Goal: Task Accomplishment & Management: Use online tool/utility

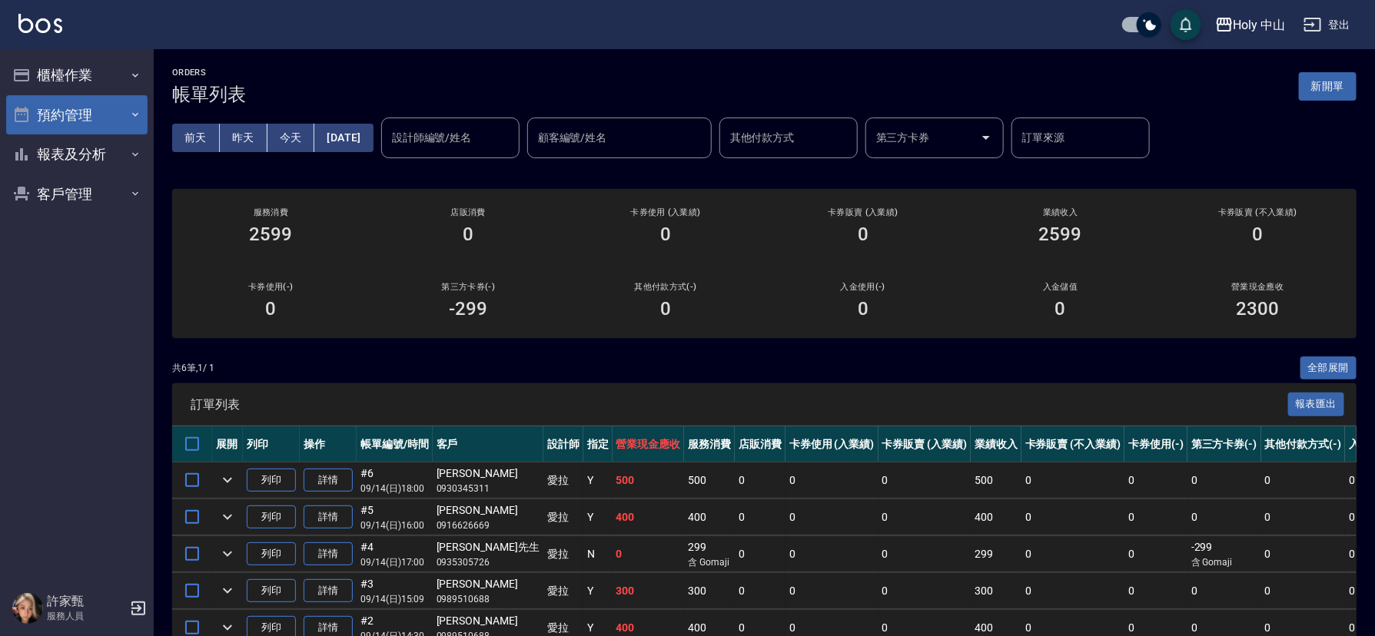
click at [103, 107] on button "預約管理" at bounding box center [76, 115] width 141 height 40
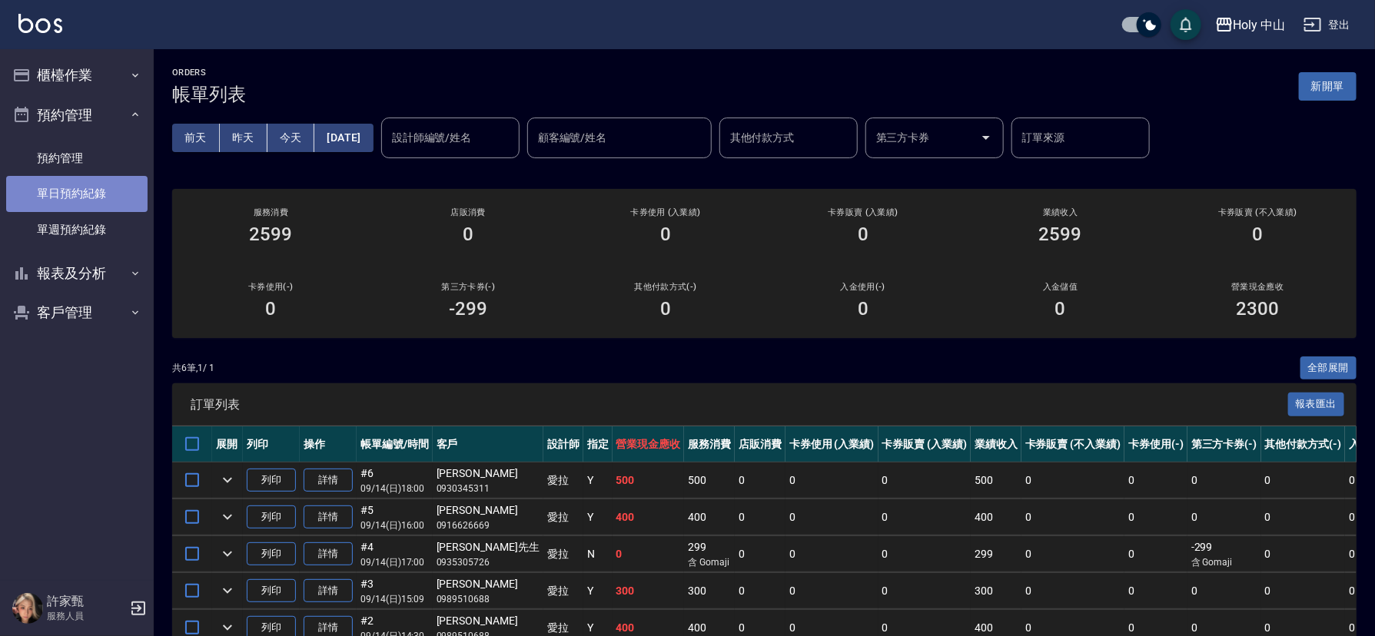
click at [109, 187] on link "單日預約紀錄" at bounding box center [76, 193] width 141 height 35
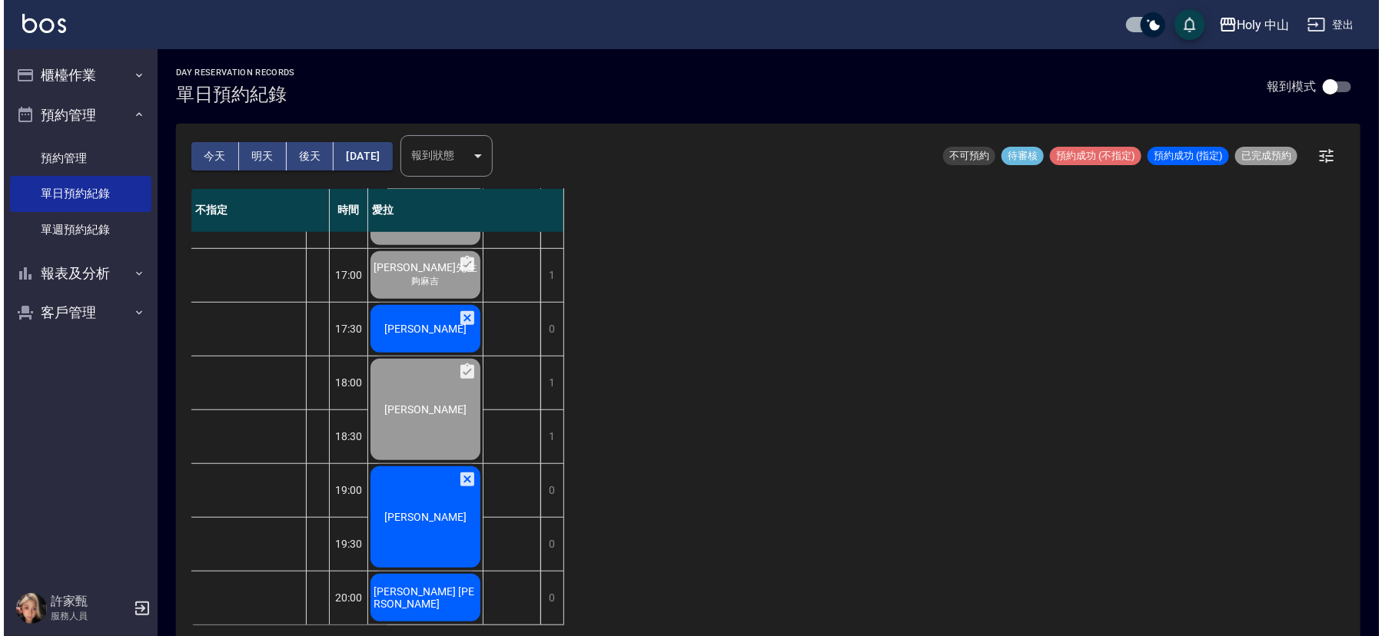
scroll to position [484, 0]
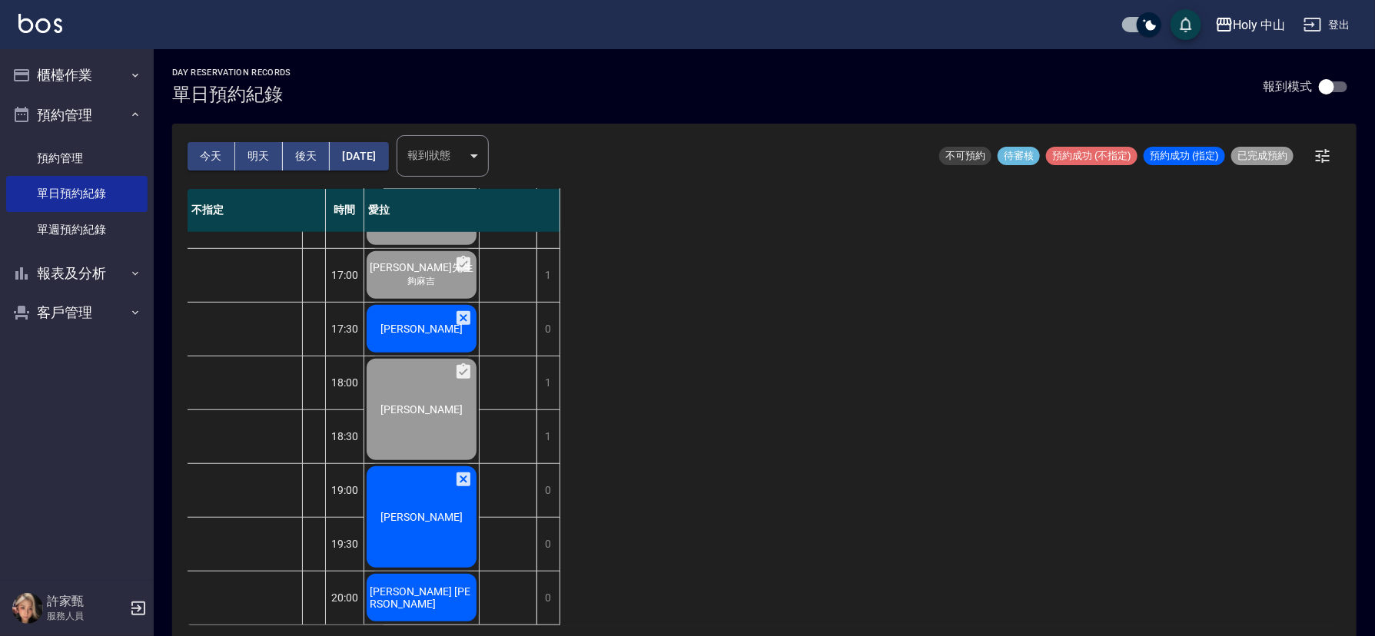
click at [436, 323] on span "[PERSON_NAME]" at bounding box center [421, 329] width 88 height 12
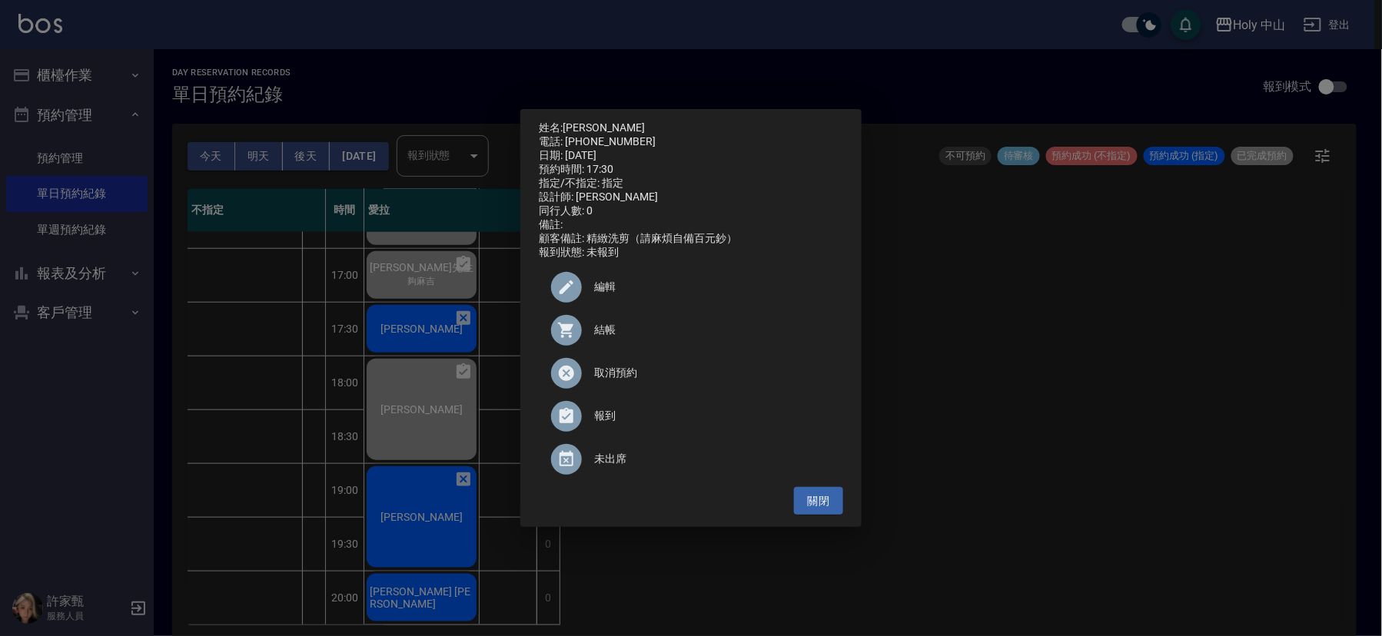
click at [592, 334] on div at bounding box center [572, 330] width 43 height 31
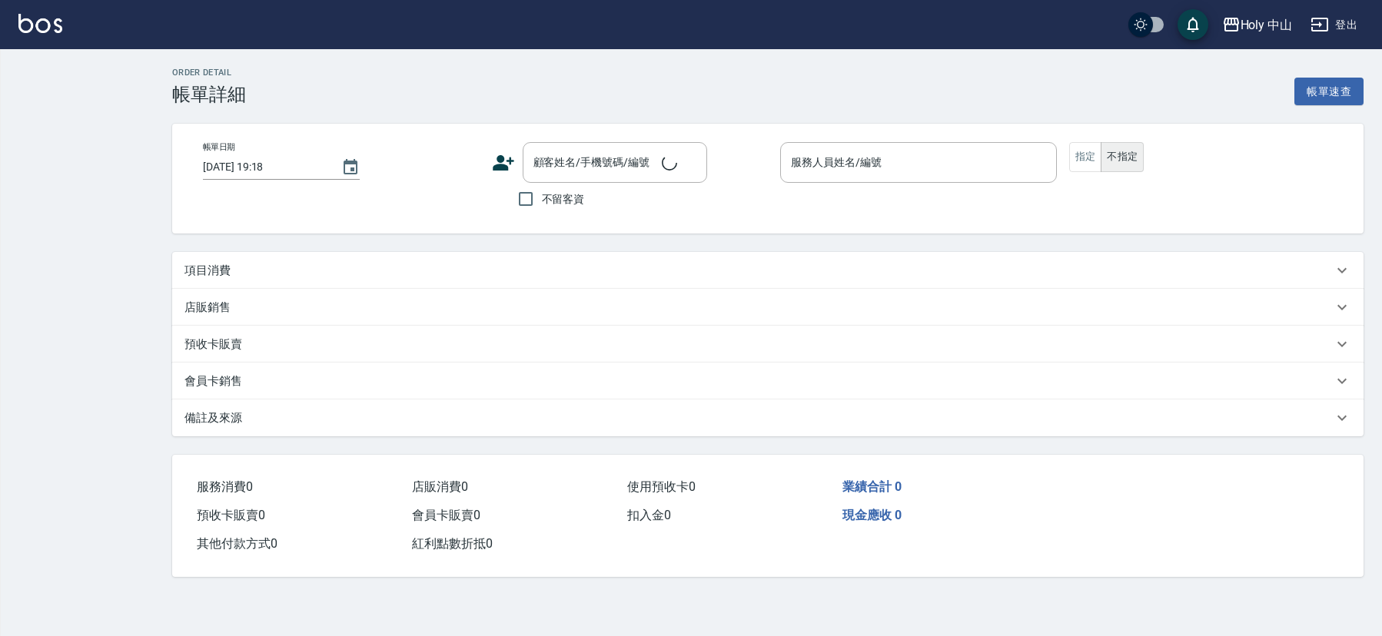
checkbox input "true"
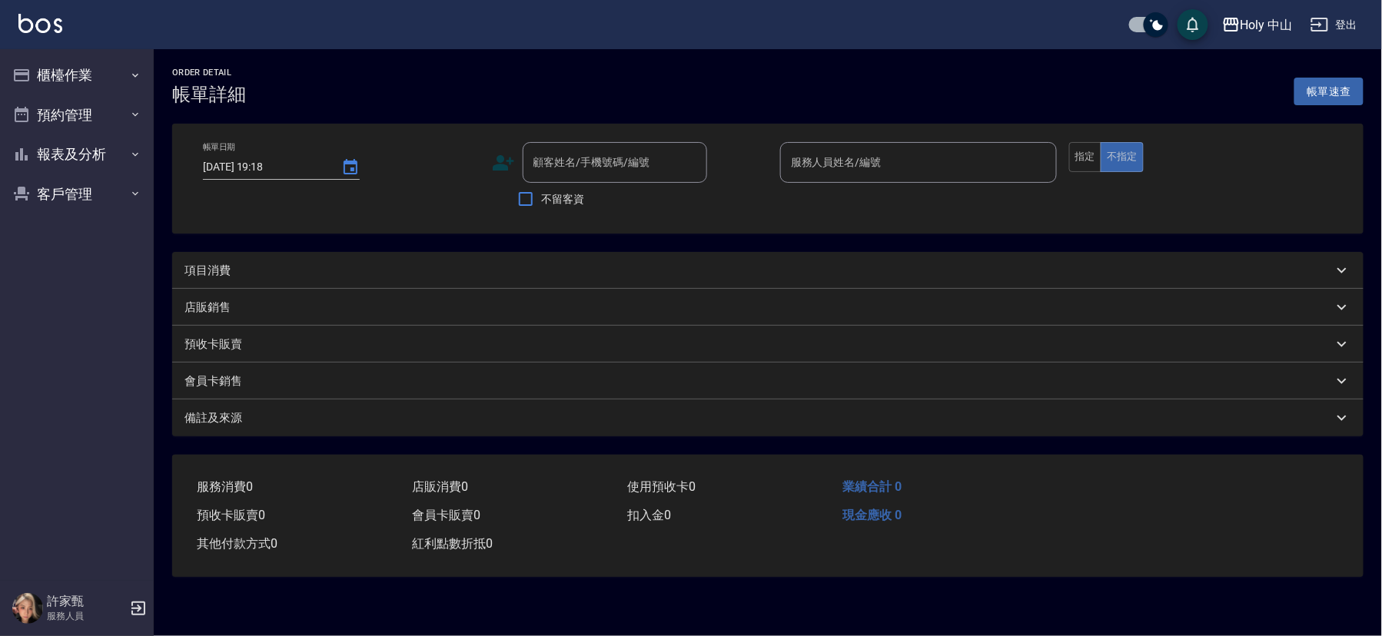
type input "[DATE] 17:30"
type input "愛拉(無代號)"
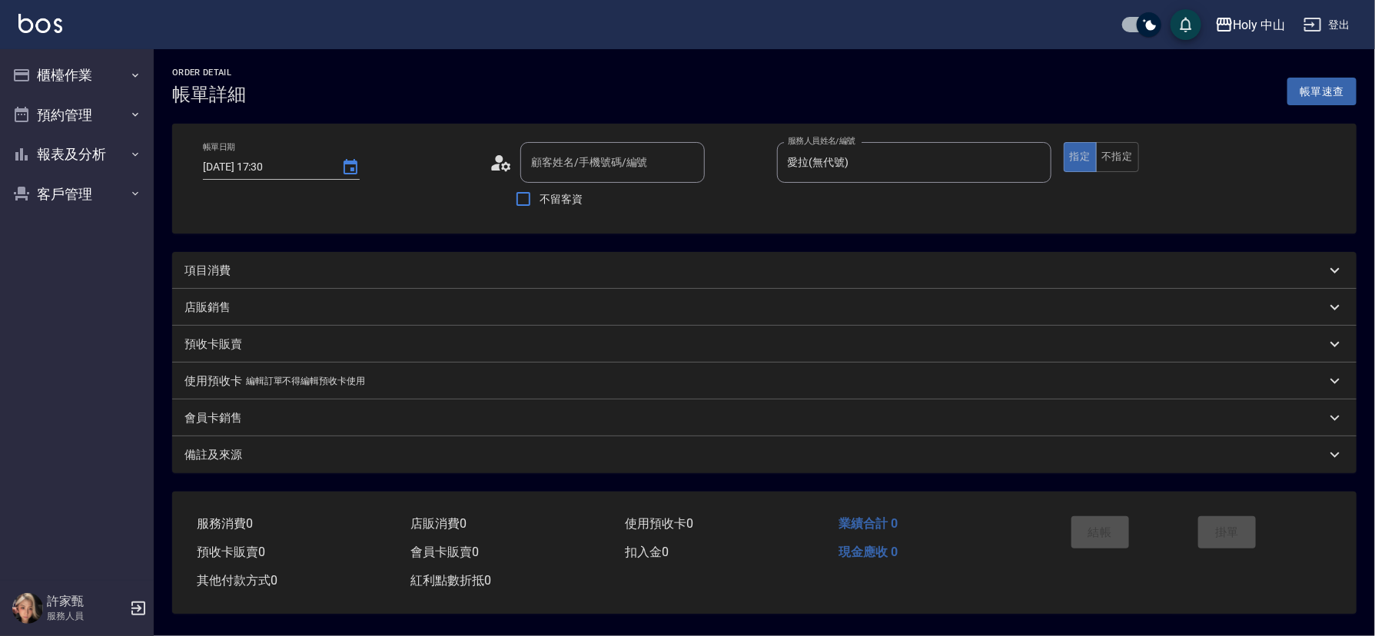
type input "[PERSON_NAME]/0919359040/"
click at [303, 270] on div "項目消費" at bounding box center [754, 271] width 1141 height 16
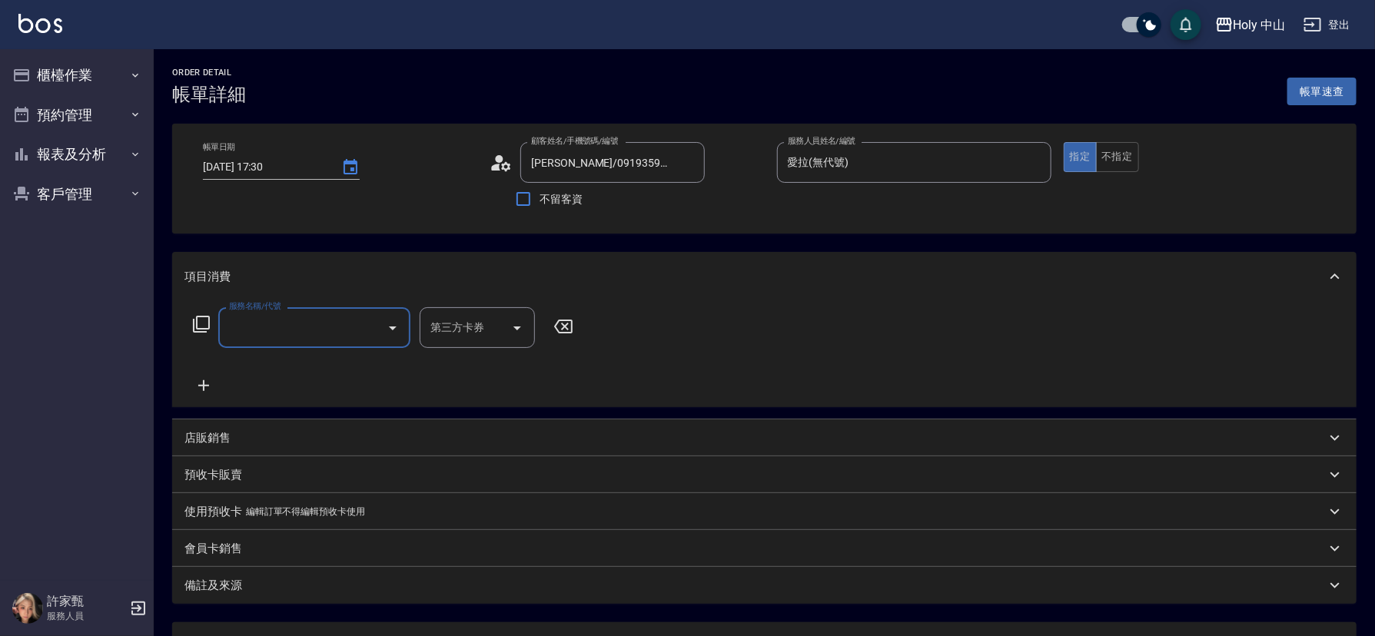
click at [242, 322] on input "服務名稱/代號" at bounding box center [302, 327] width 155 height 27
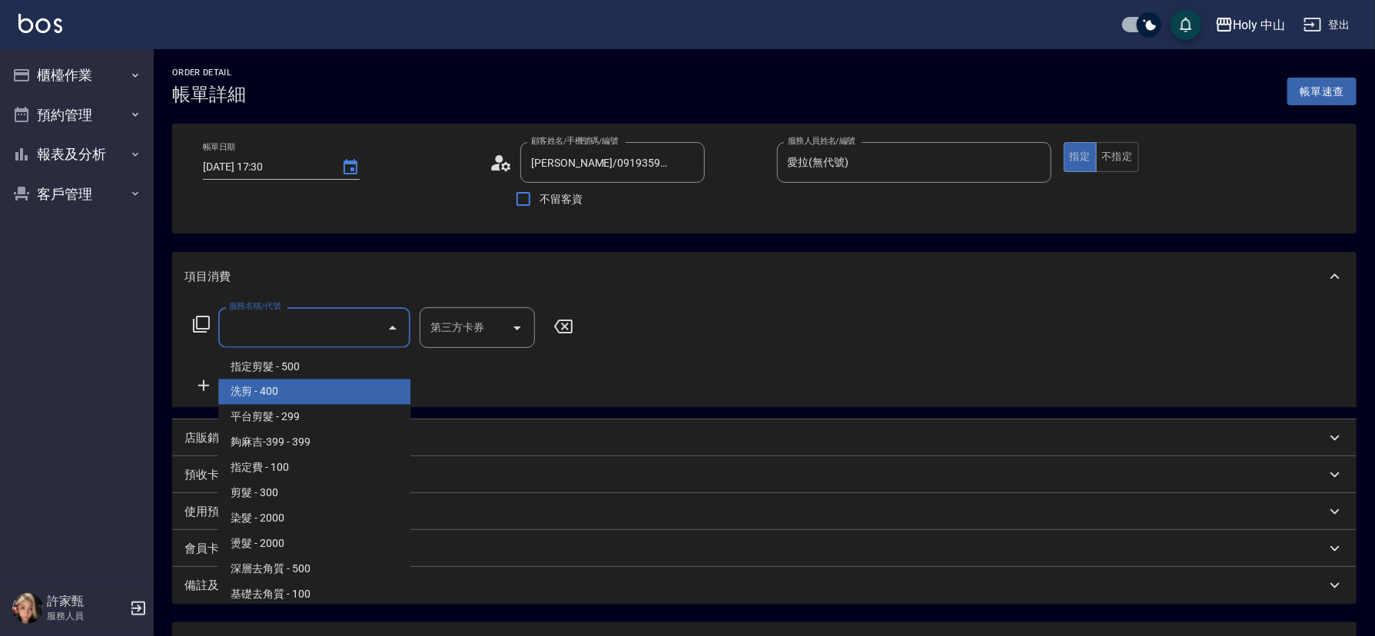
click at [296, 395] on span "洗剪 - 400" at bounding box center [314, 392] width 192 height 25
type input "洗剪(3)"
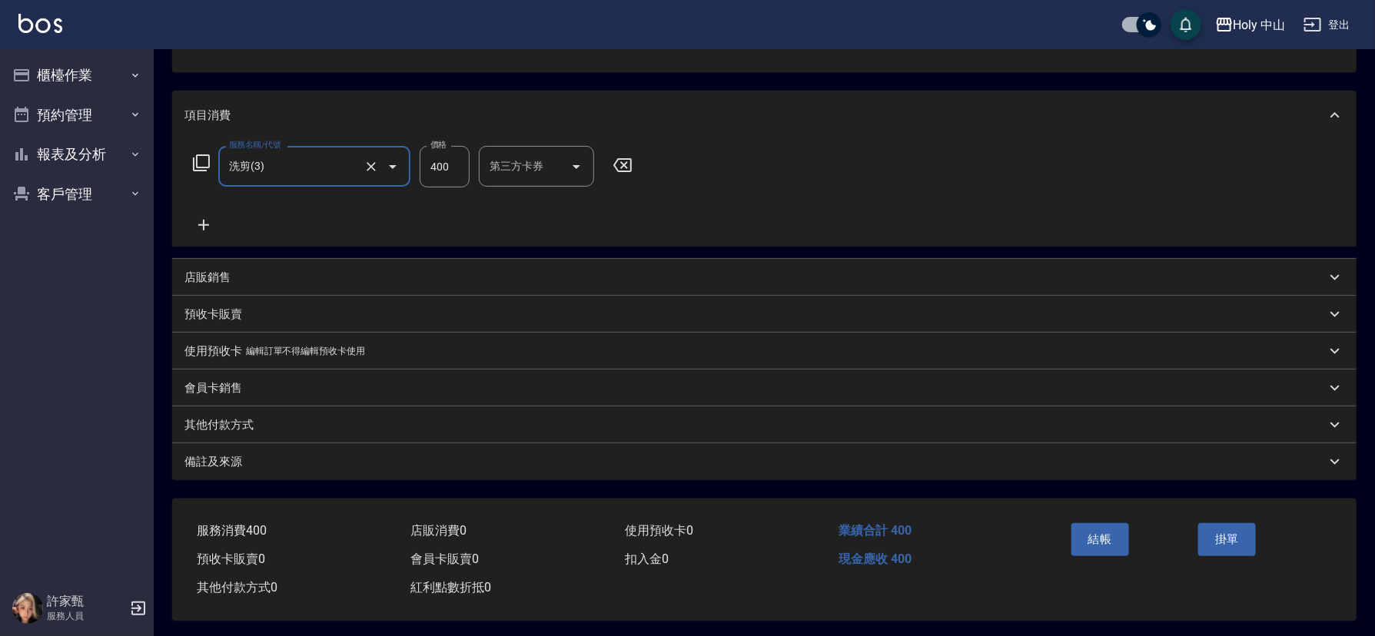
scroll to position [170, 0]
click at [423, 466] on div "備註及來源" at bounding box center [764, 458] width 1184 height 37
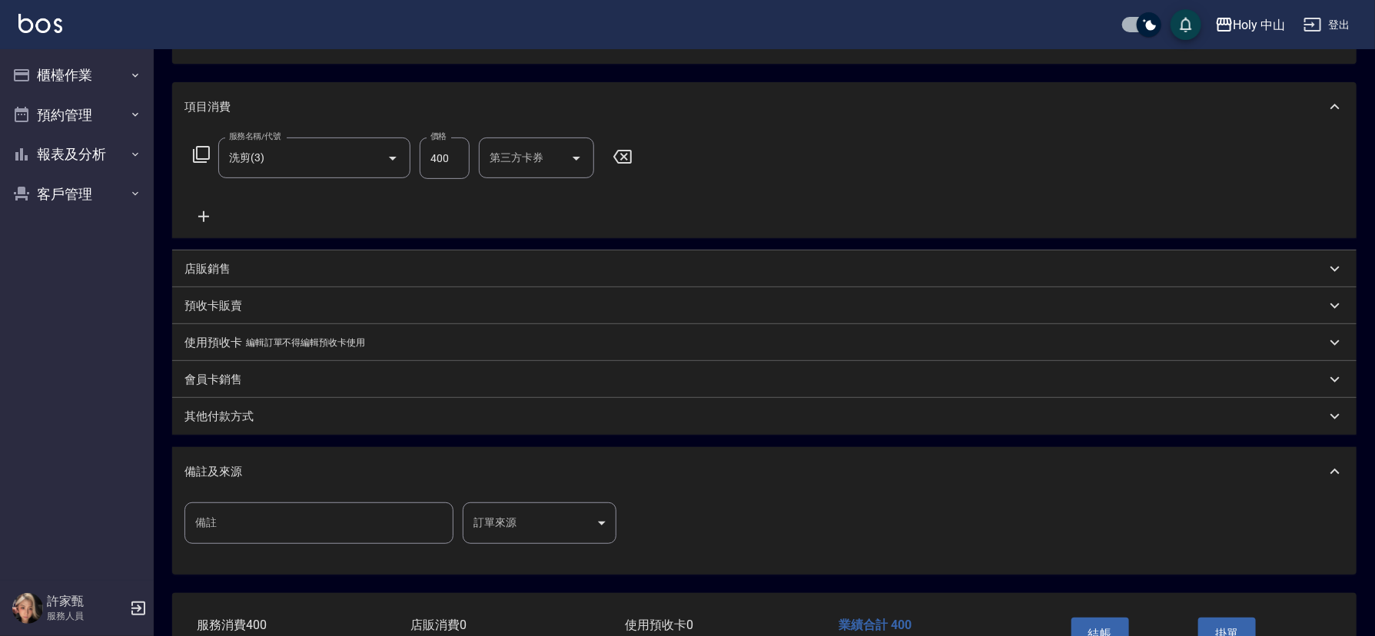
click at [519, 518] on body "Holy 中山 登出 櫃檯作業 打帳單 帳單列表 營業儀表板 現場電腦打卡 預約管理 預約管理 單日預約紀錄 單週預約紀錄 報表及分析 報表目錄 店家日報表 …" at bounding box center [687, 282] width 1375 height 904
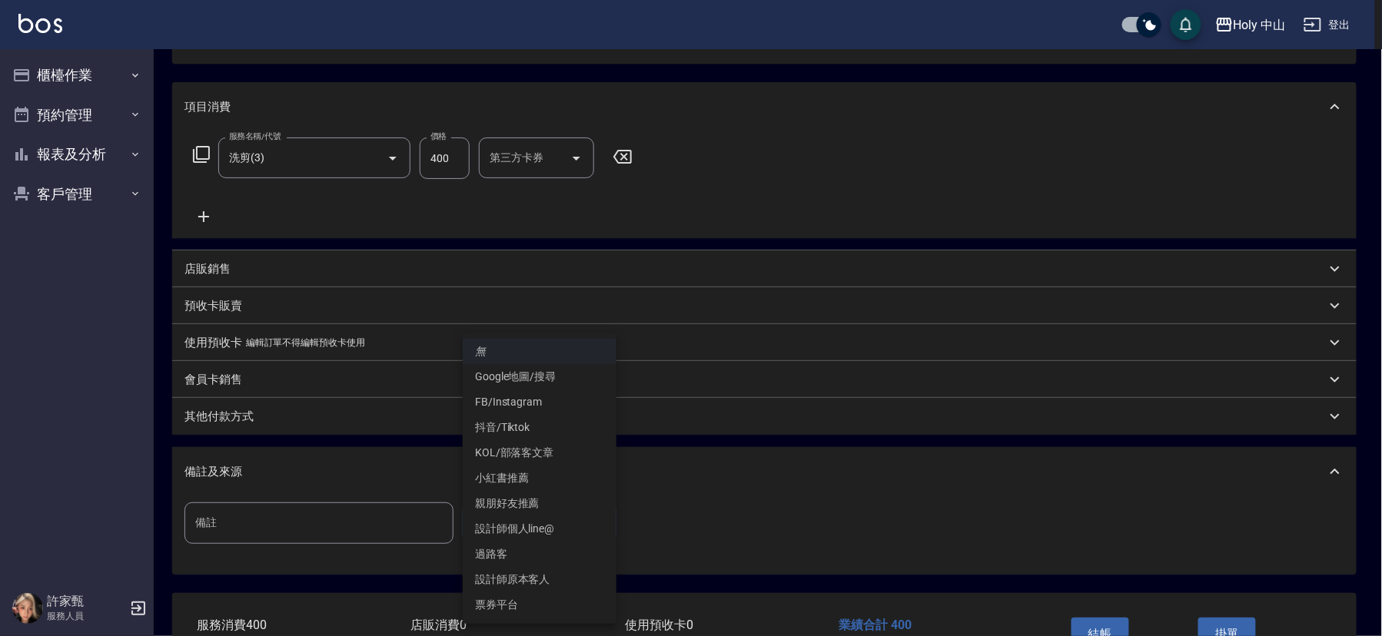
click at [532, 578] on li "設計師原本客人" at bounding box center [540, 579] width 154 height 25
type input "設計師原本客人"
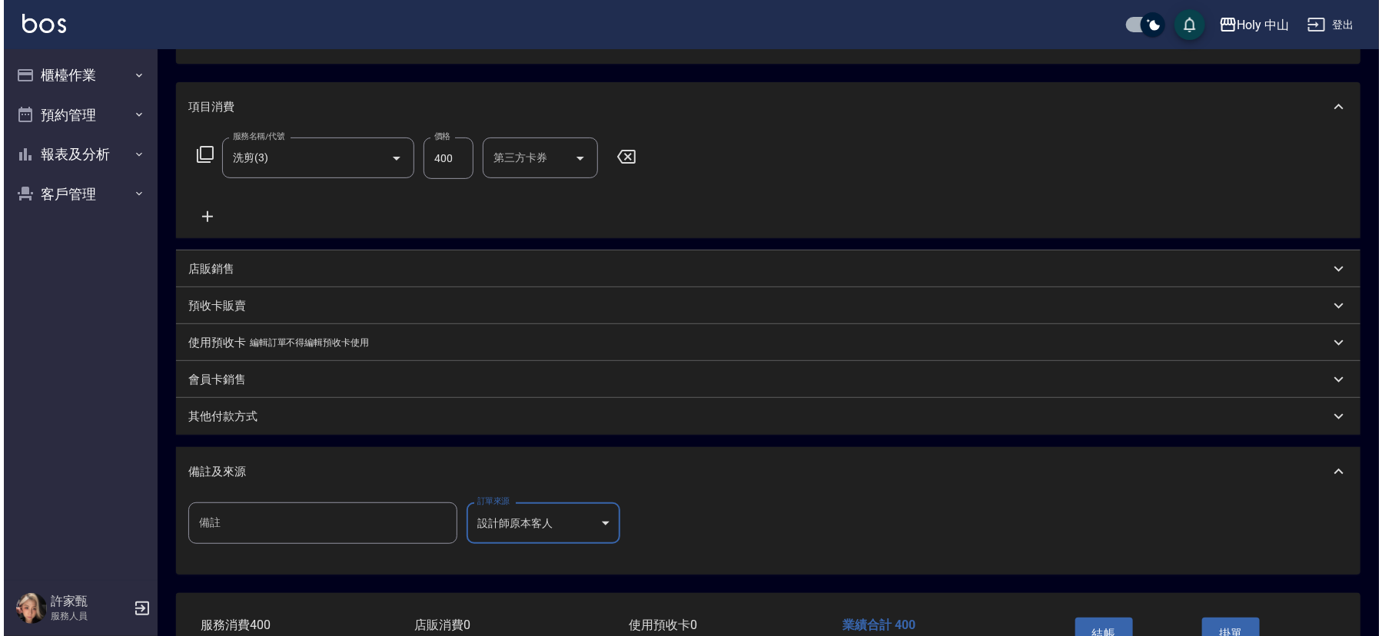
scroll to position [273, 0]
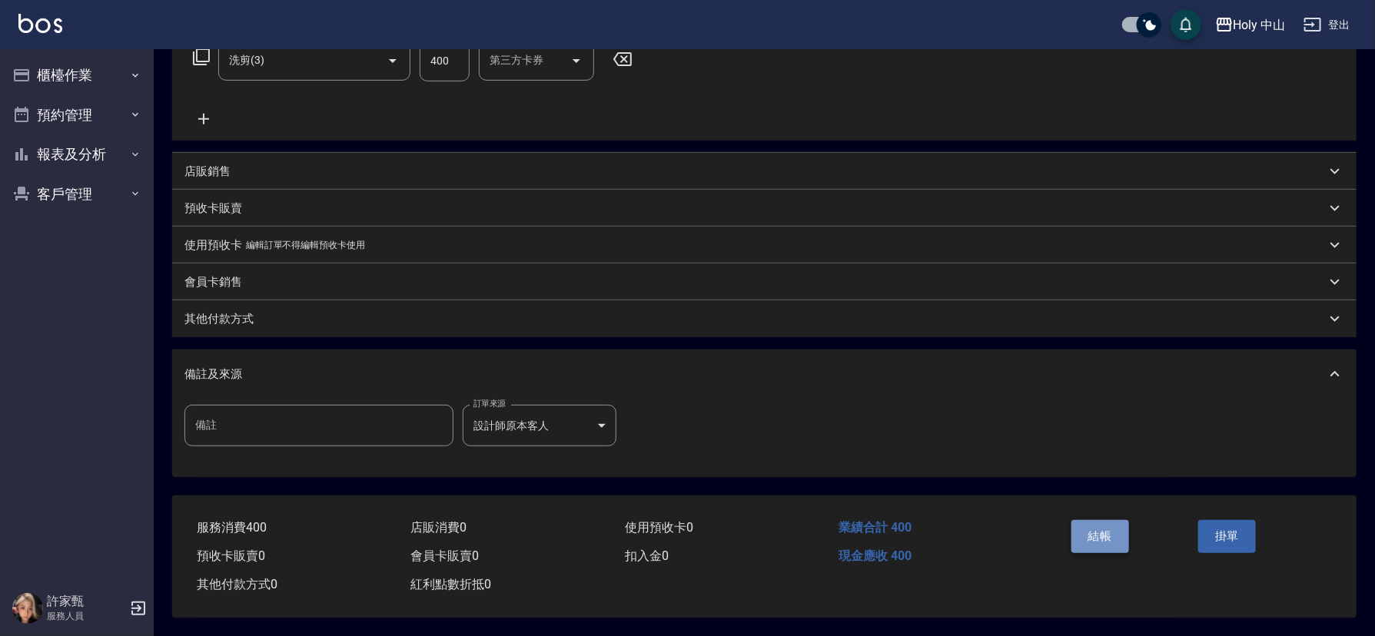
click at [1103, 530] on button "結帳" at bounding box center [1100, 536] width 58 height 32
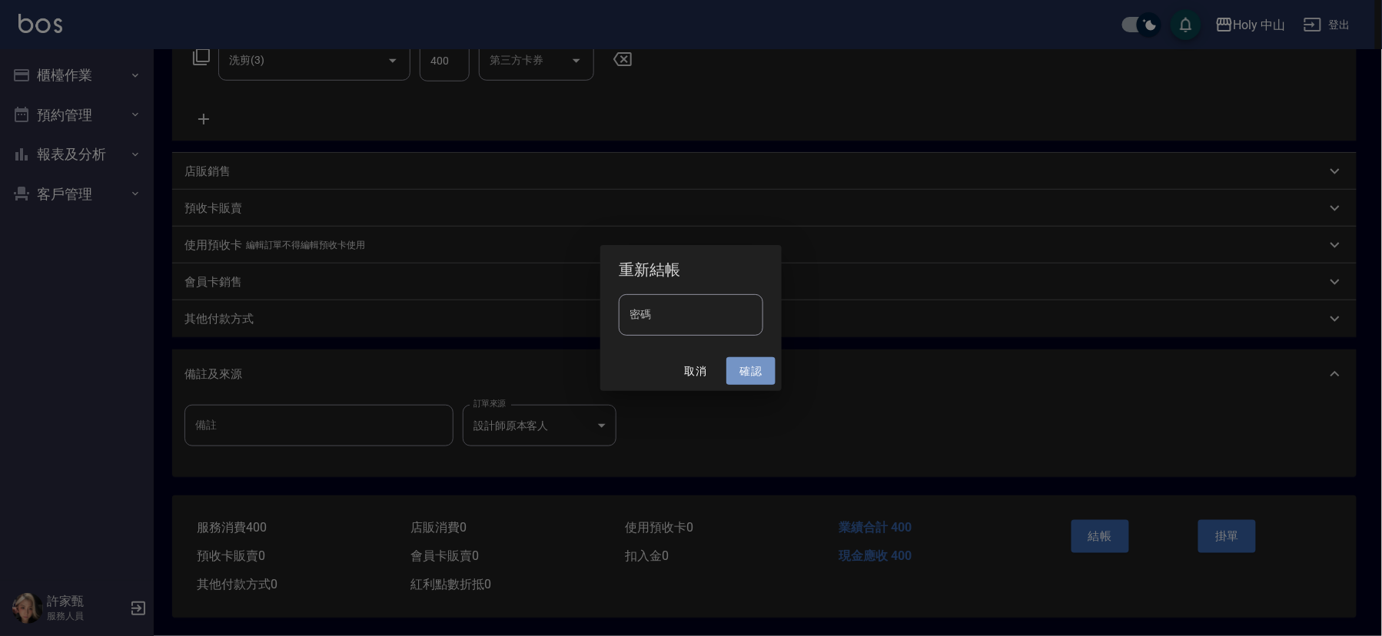
click at [752, 367] on button "確認" at bounding box center [750, 371] width 49 height 28
